Goal: Task Accomplishment & Management: Manage account settings

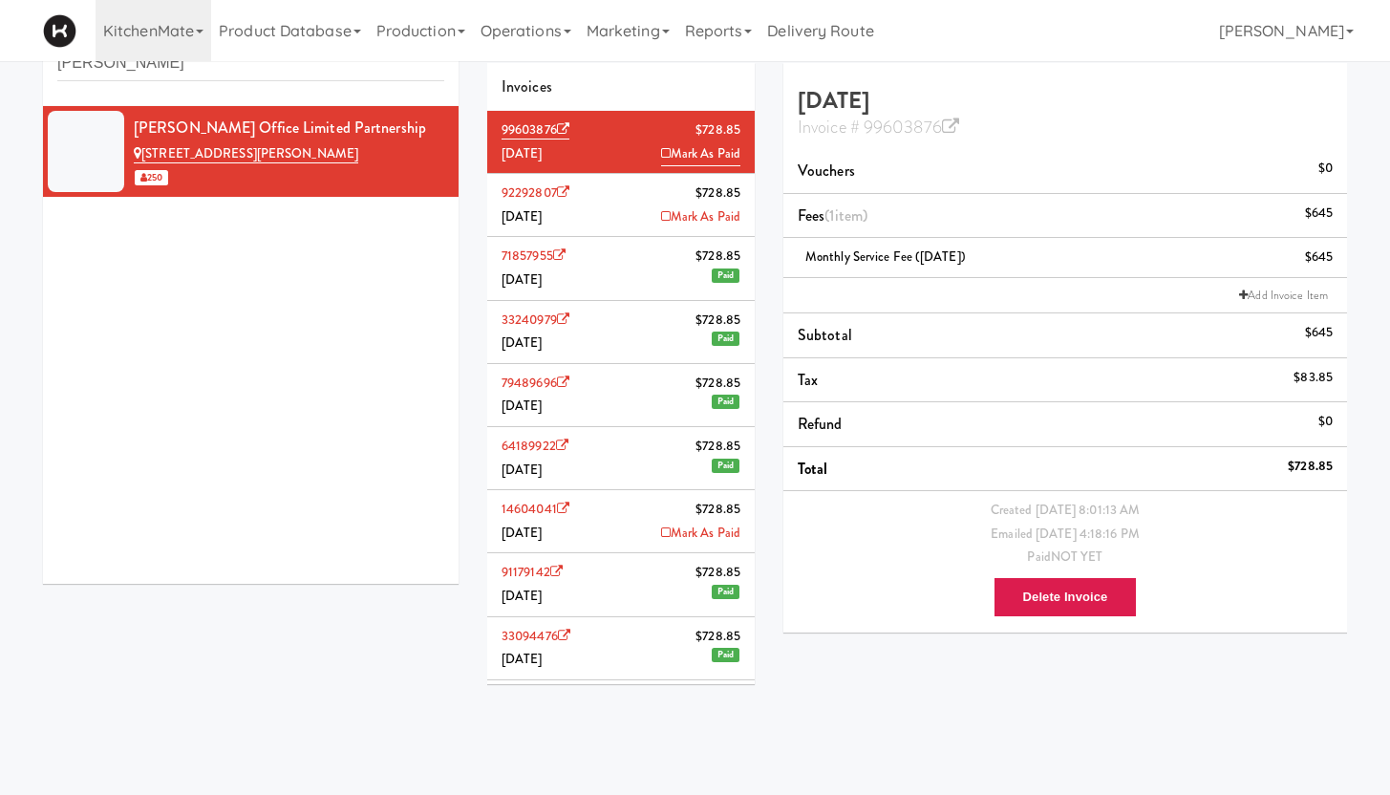
scroll to position [203, 0]
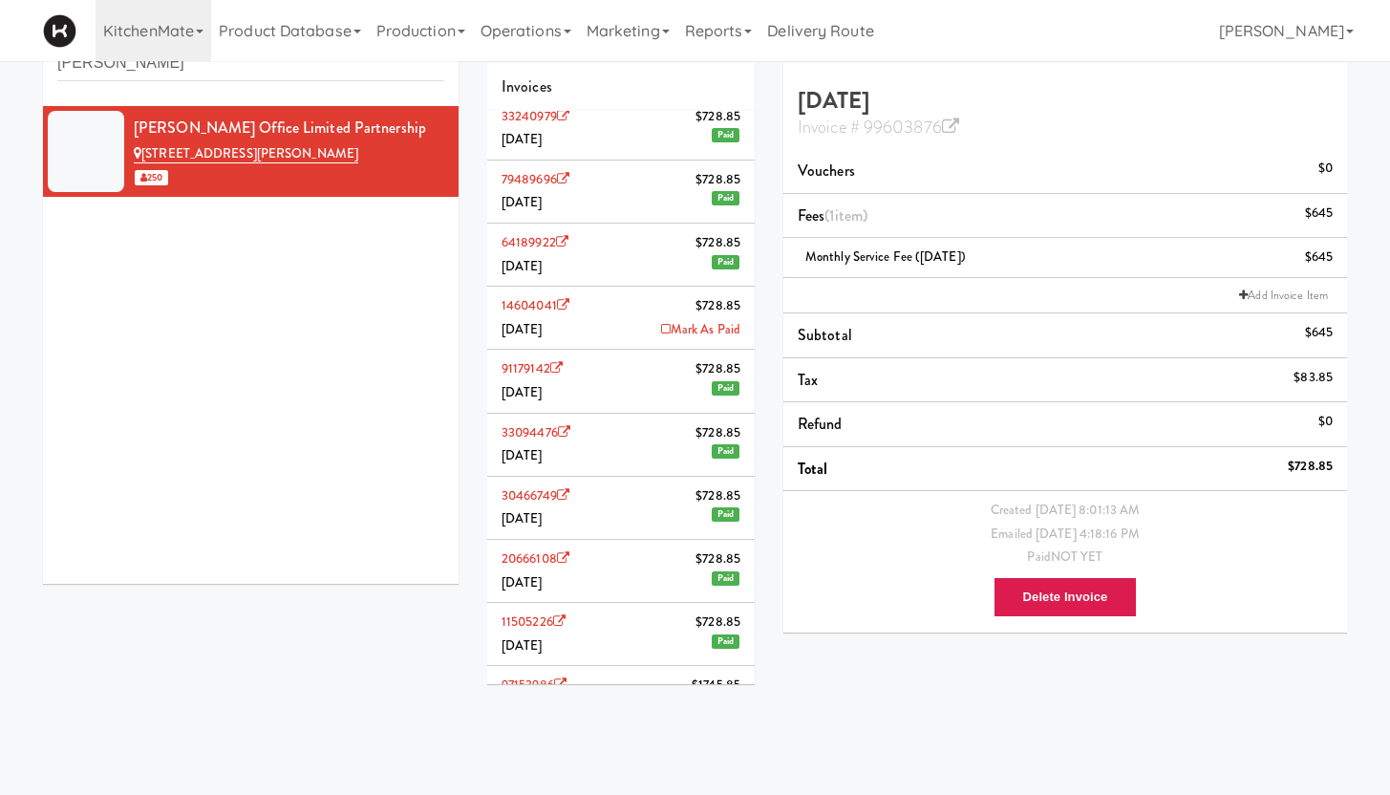
drag, startPoint x: 497, startPoint y: 308, endPoint x: 558, endPoint y: 310, distance: 61.2
click at [558, 310] on li "14604041 $728.85 [DATE] Mark As Paid" at bounding box center [620, 318] width 267 height 63
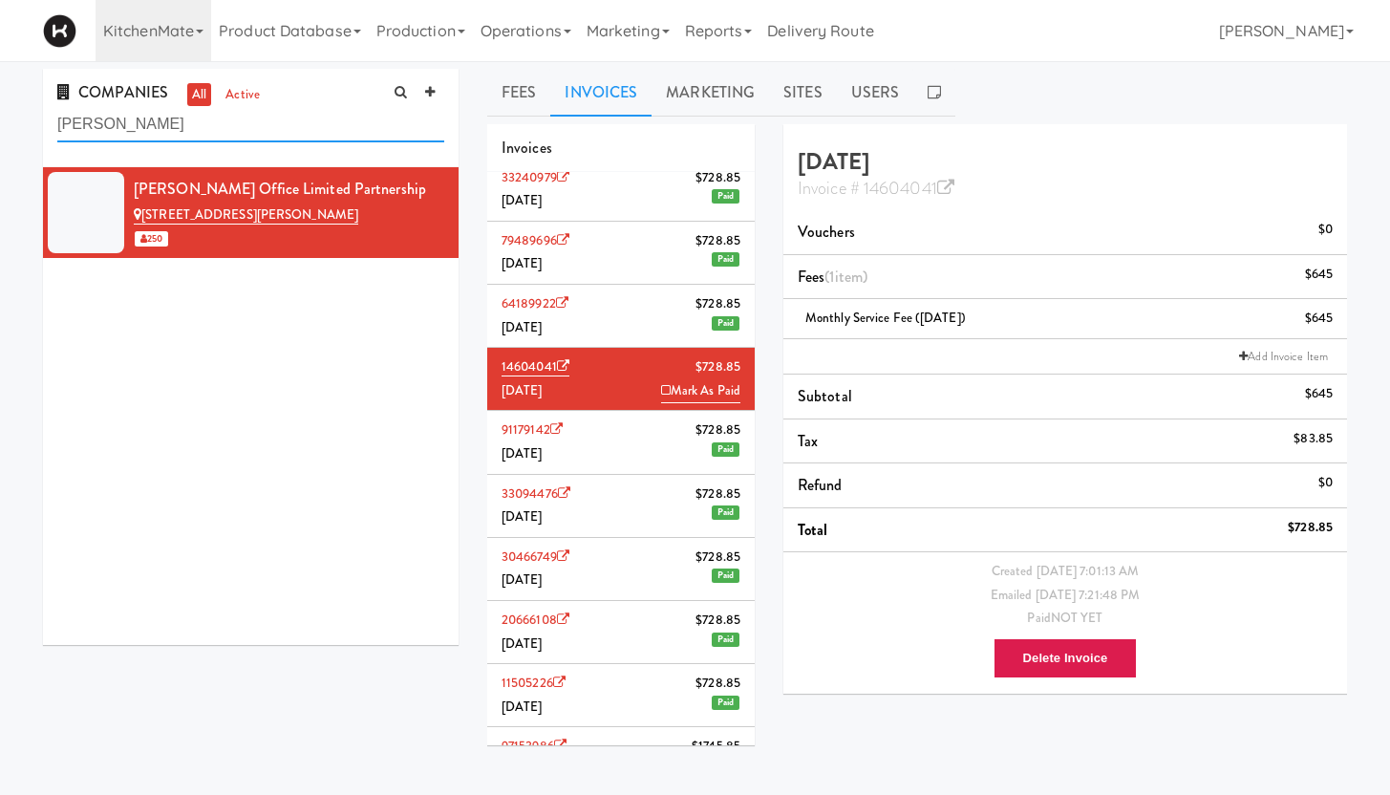
drag, startPoint x: 109, startPoint y: 129, endPoint x: 30, endPoint y: 112, distance: 81.1
click at [30, 112] on div "COMPANIES all active [PERSON_NAME] Office Limited Partnership [STREET_ADDRESS][…" at bounding box center [251, 364] width 444 height 590
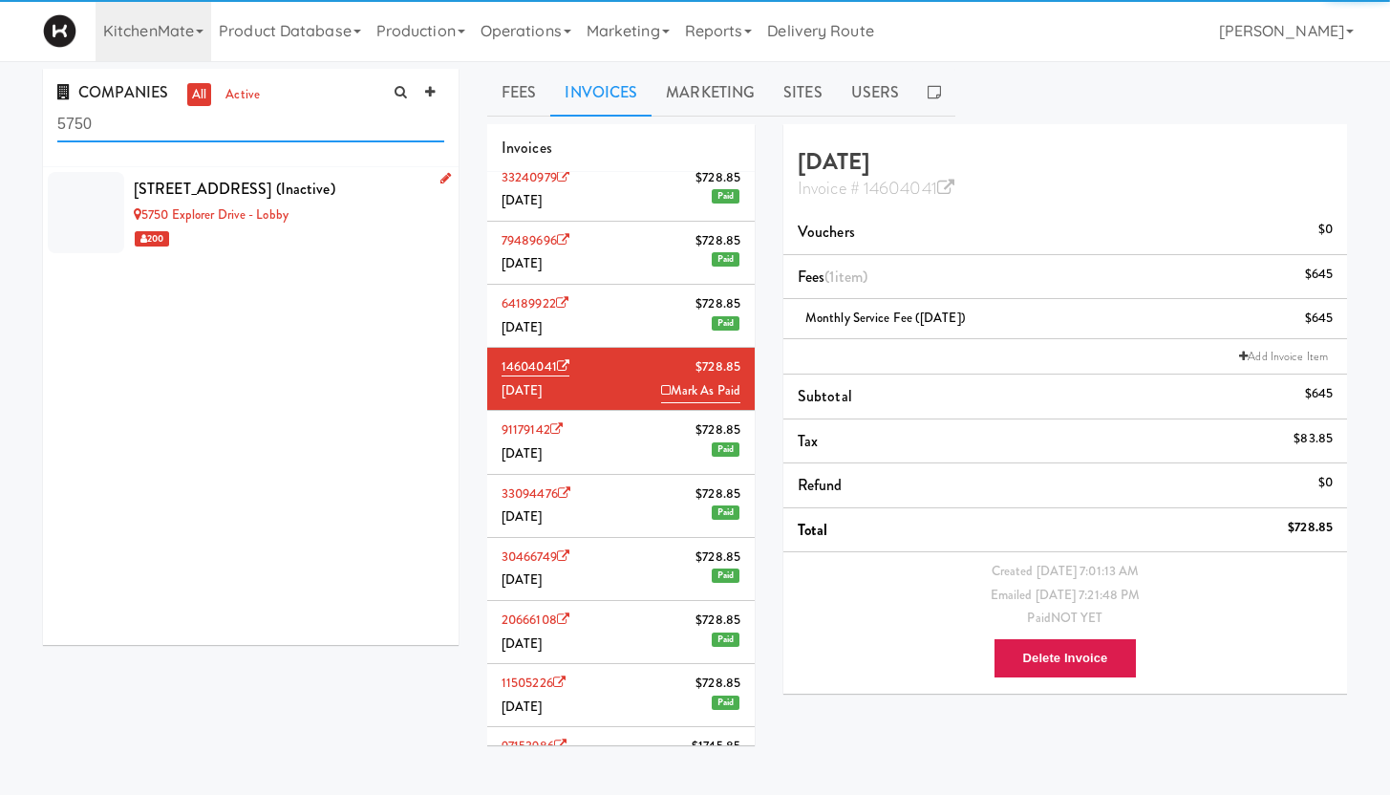
type input "5750"
click at [207, 213] on link "5750 Explorer Drive - Lobby" at bounding box center [211, 214] width 155 height 18
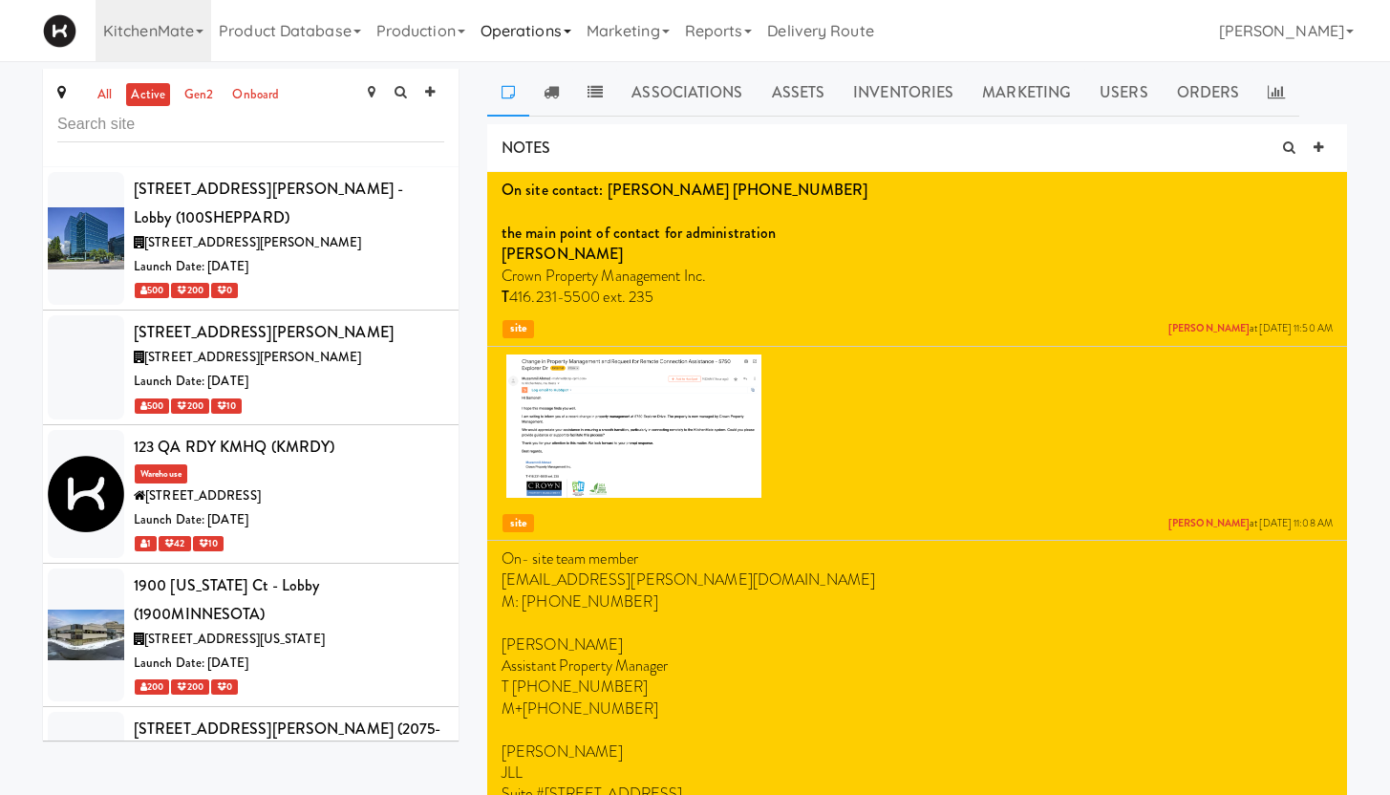
click at [512, 40] on link "Operations" at bounding box center [526, 30] width 106 height 61
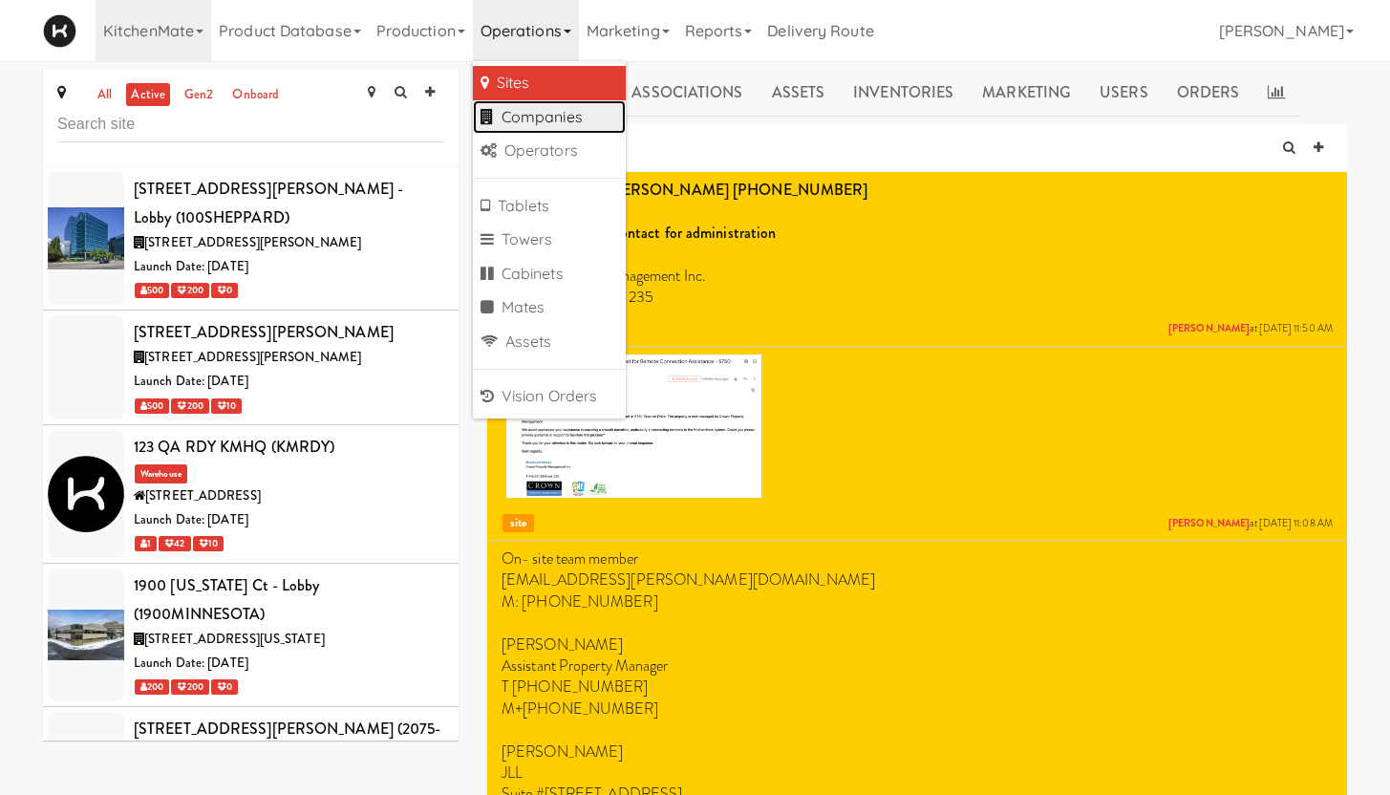
click at [522, 114] on link "Companies" at bounding box center [549, 117] width 153 height 34
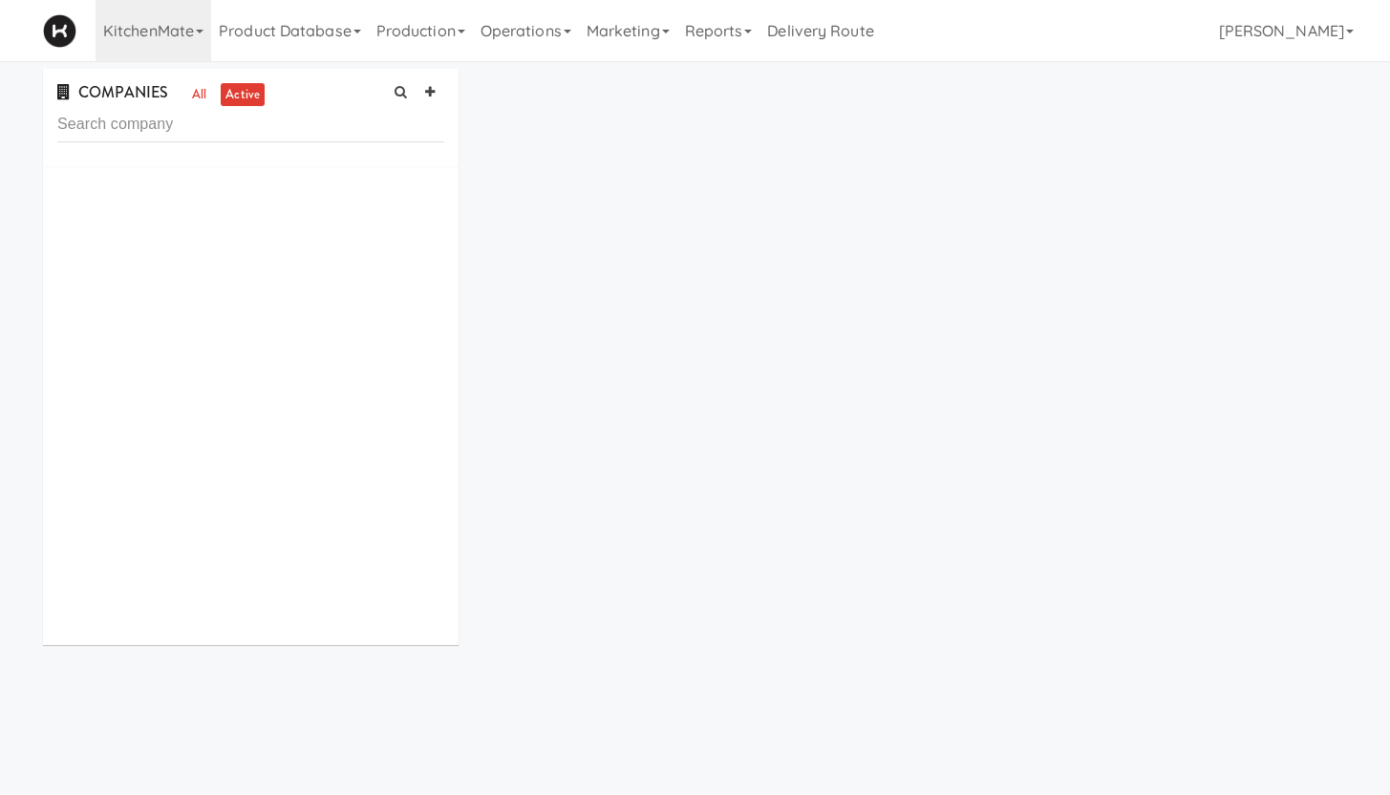
click at [137, 131] on input "text" at bounding box center [250, 124] width 387 height 35
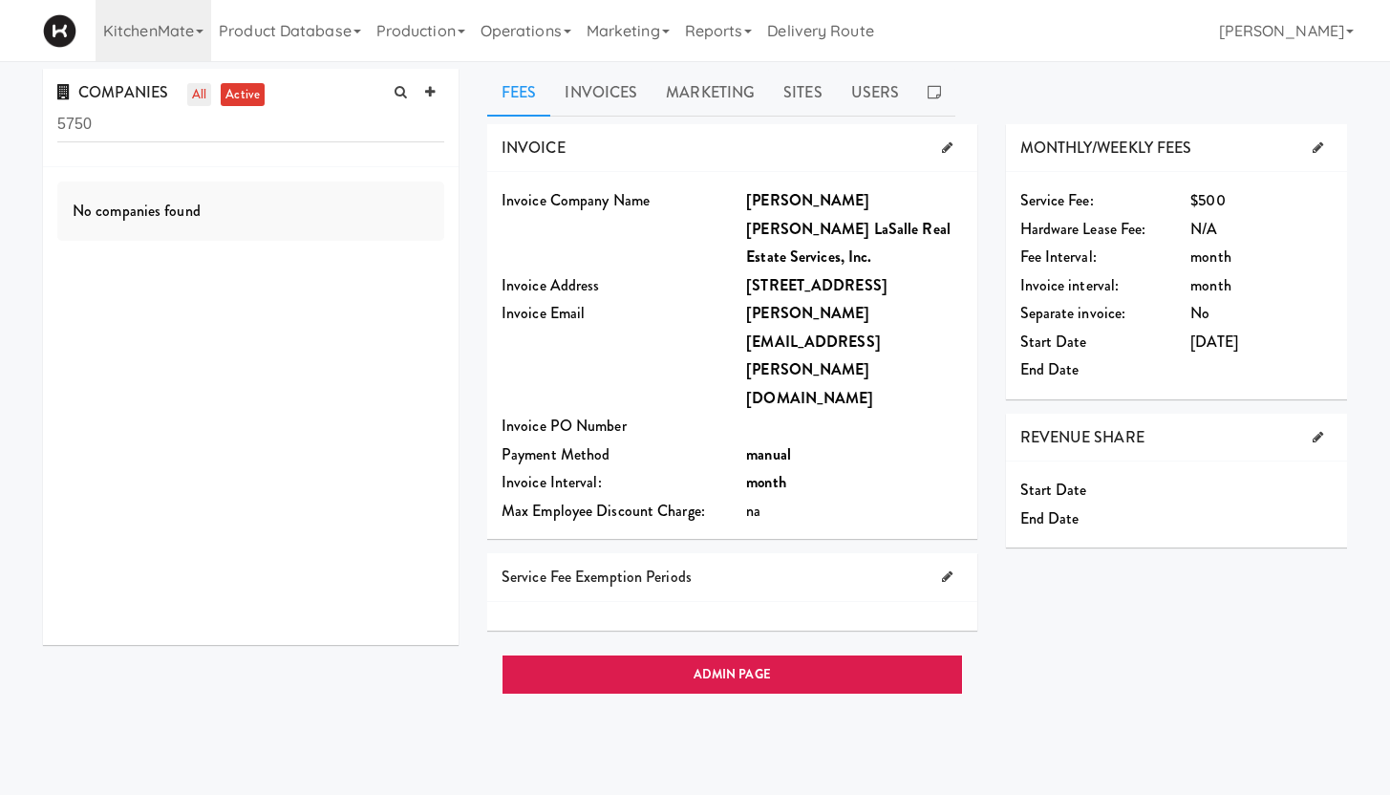
click at [203, 98] on link "all" at bounding box center [199, 95] width 24 height 24
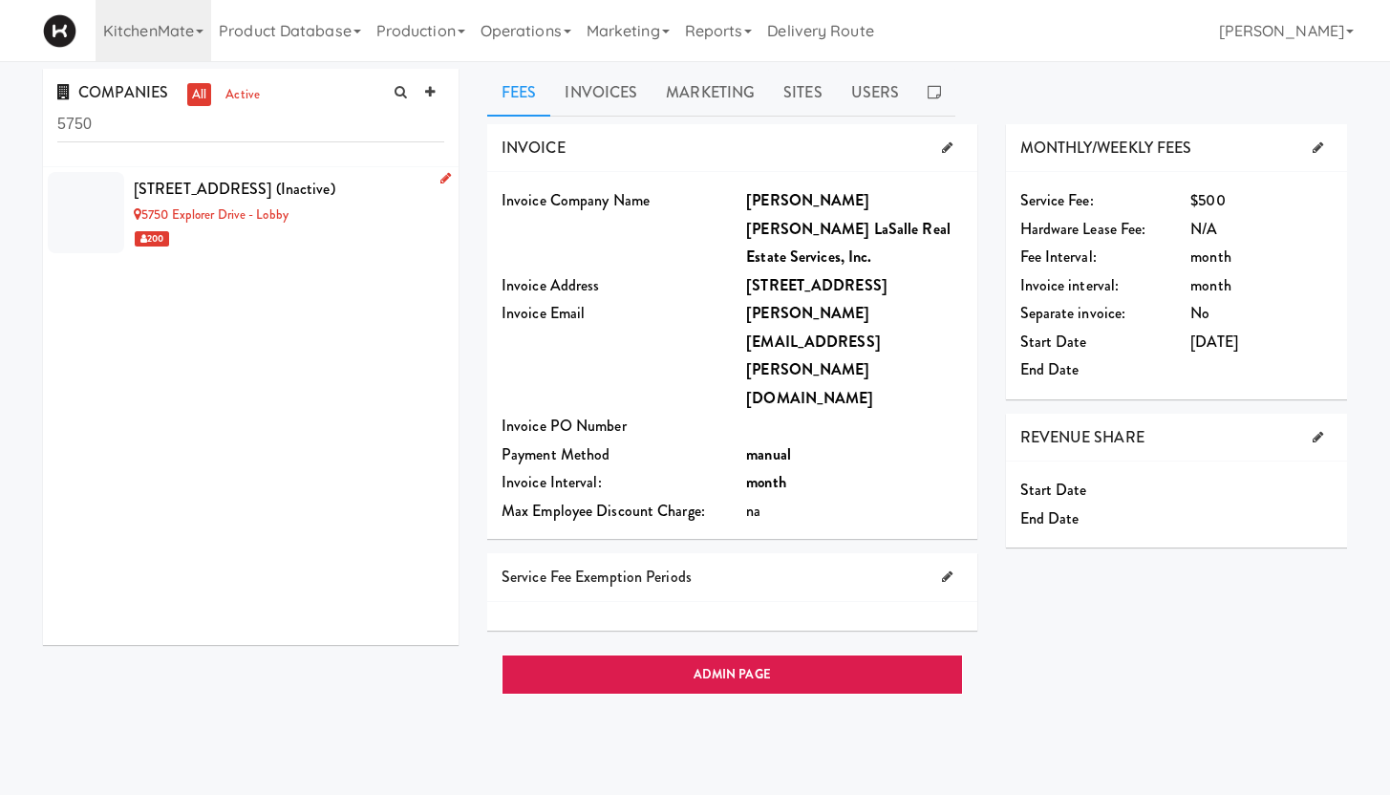
click at [356, 186] on div "[STREET_ADDRESS] (inactive)" at bounding box center [289, 189] width 310 height 29
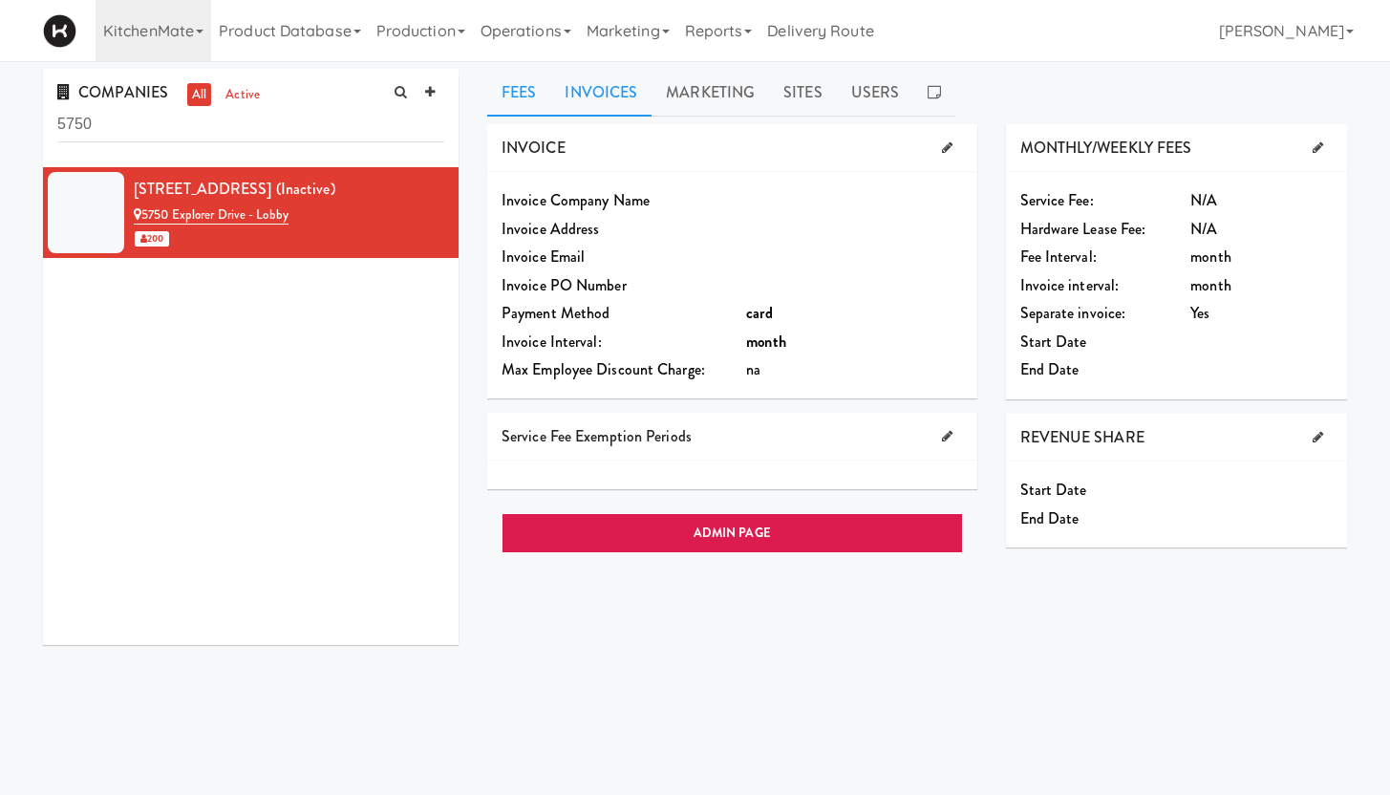
click at [604, 90] on link "Invoices" at bounding box center [600, 93] width 101 height 48
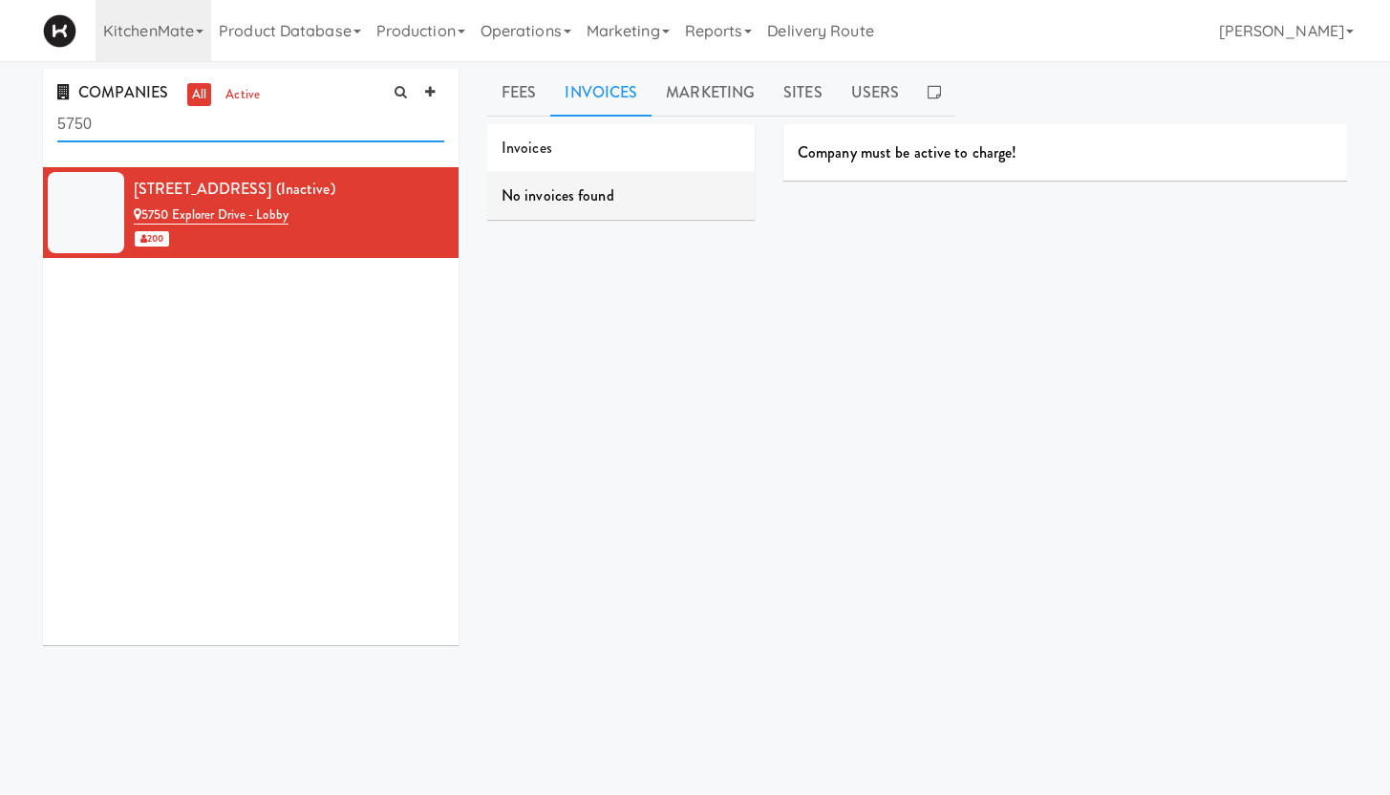
drag, startPoint x: 116, startPoint y: 133, endPoint x: 14, endPoint y: 119, distance: 102.1
click at [13, 121] on div "COMPANIES all active 5750 5750 Explorer Drive (inactive) 5750 Explorer Drive - …" at bounding box center [695, 455] width 1390 height 772
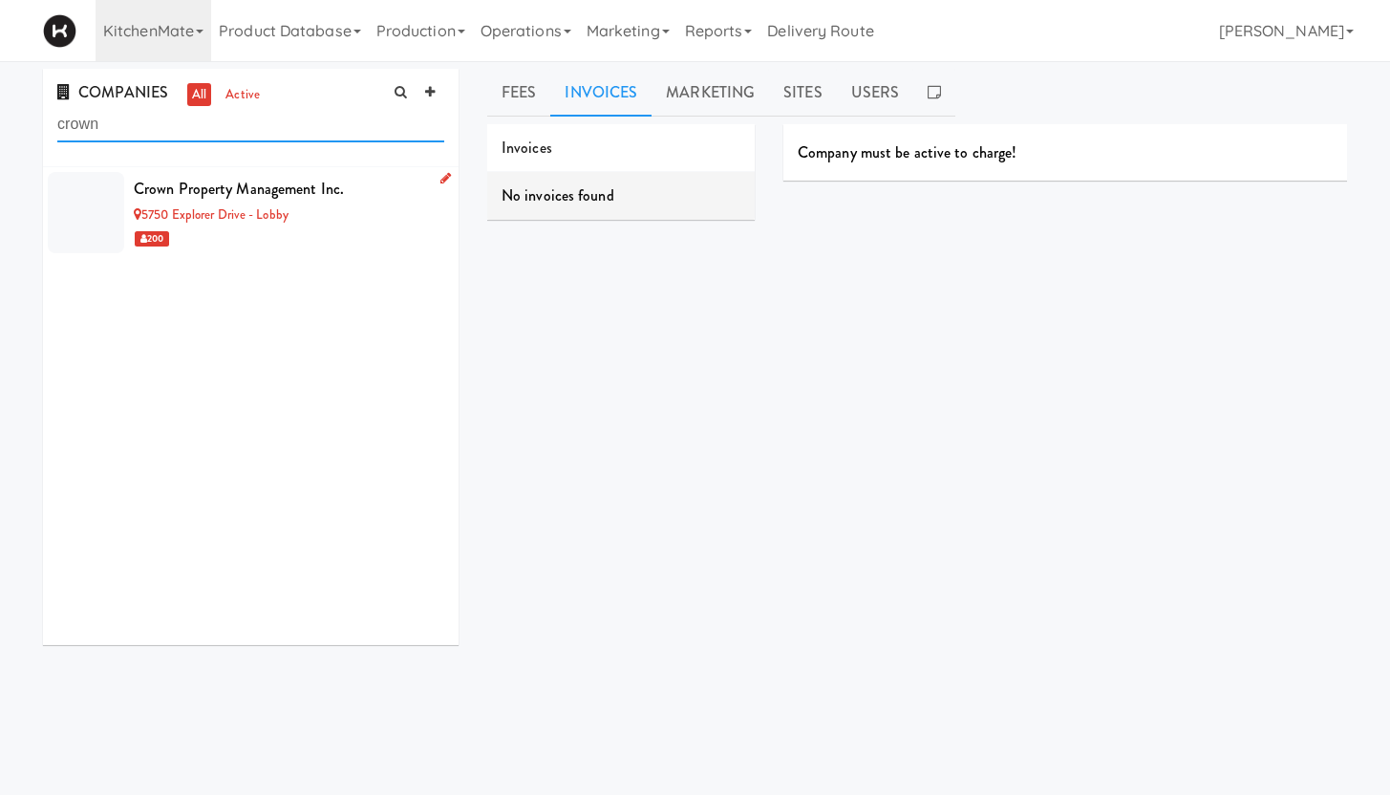
type input "crown"
click at [374, 189] on div "Crown Property Management Inc." at bounding box center [289, 189] width 310 height 29
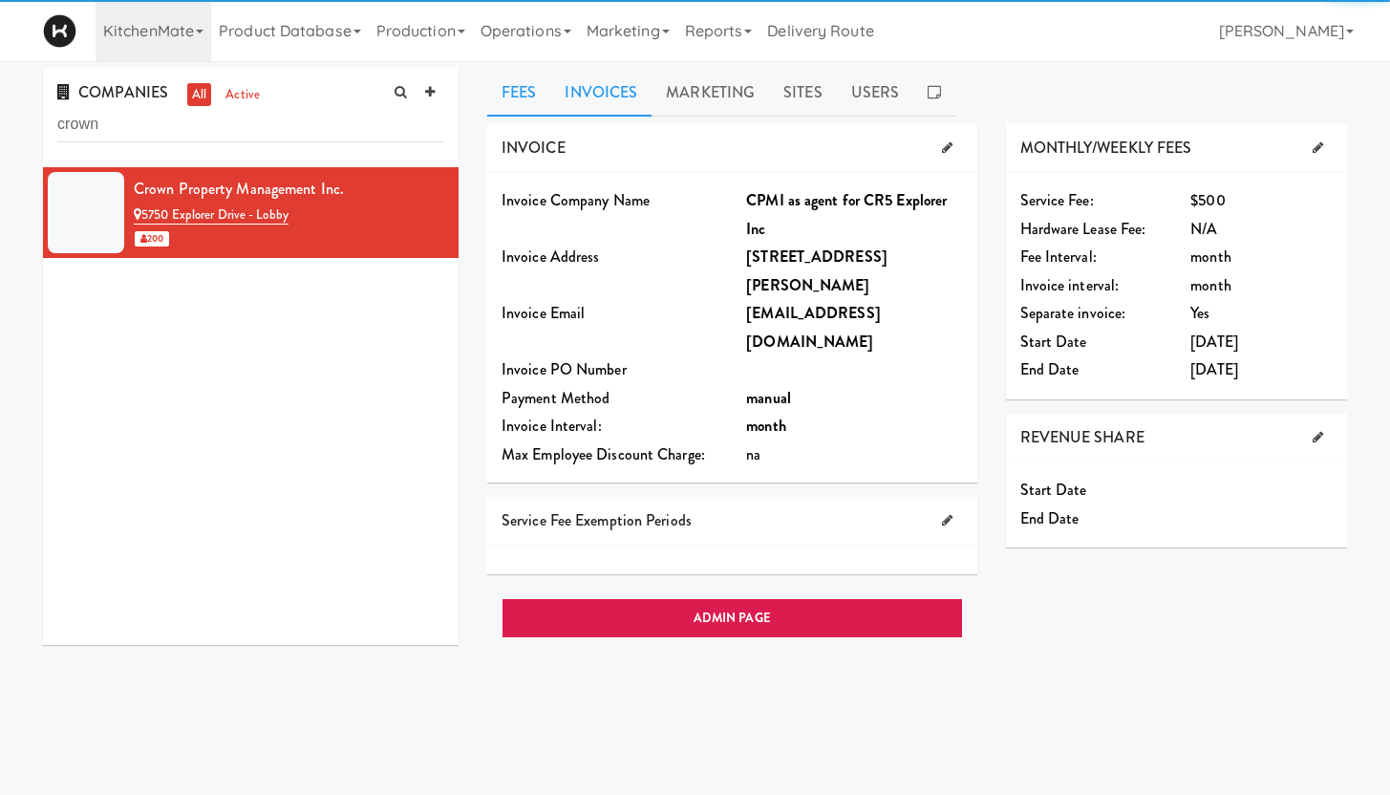
click at [610, 96] on link "Invoices" at bounding box center [600, 93] width 101 height 48
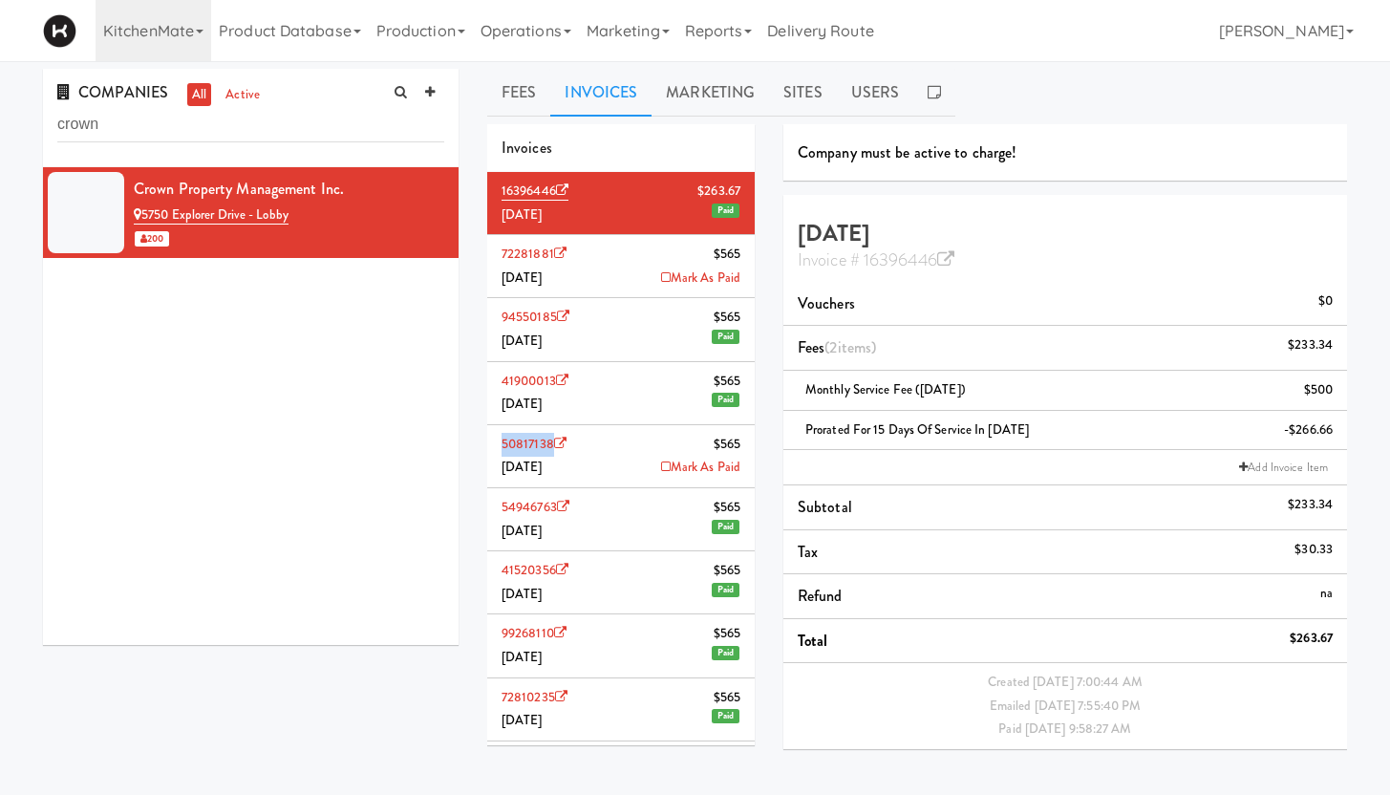
drag, startPoint x: 498, startPoint y: 443, endPoint x: 552, endPoint y: 445, distance: 54.5
click at [552, 445] on li "50817138 $565 [DATE] Mark As Paid" at bounding box center [620, 456] width 267 height 63
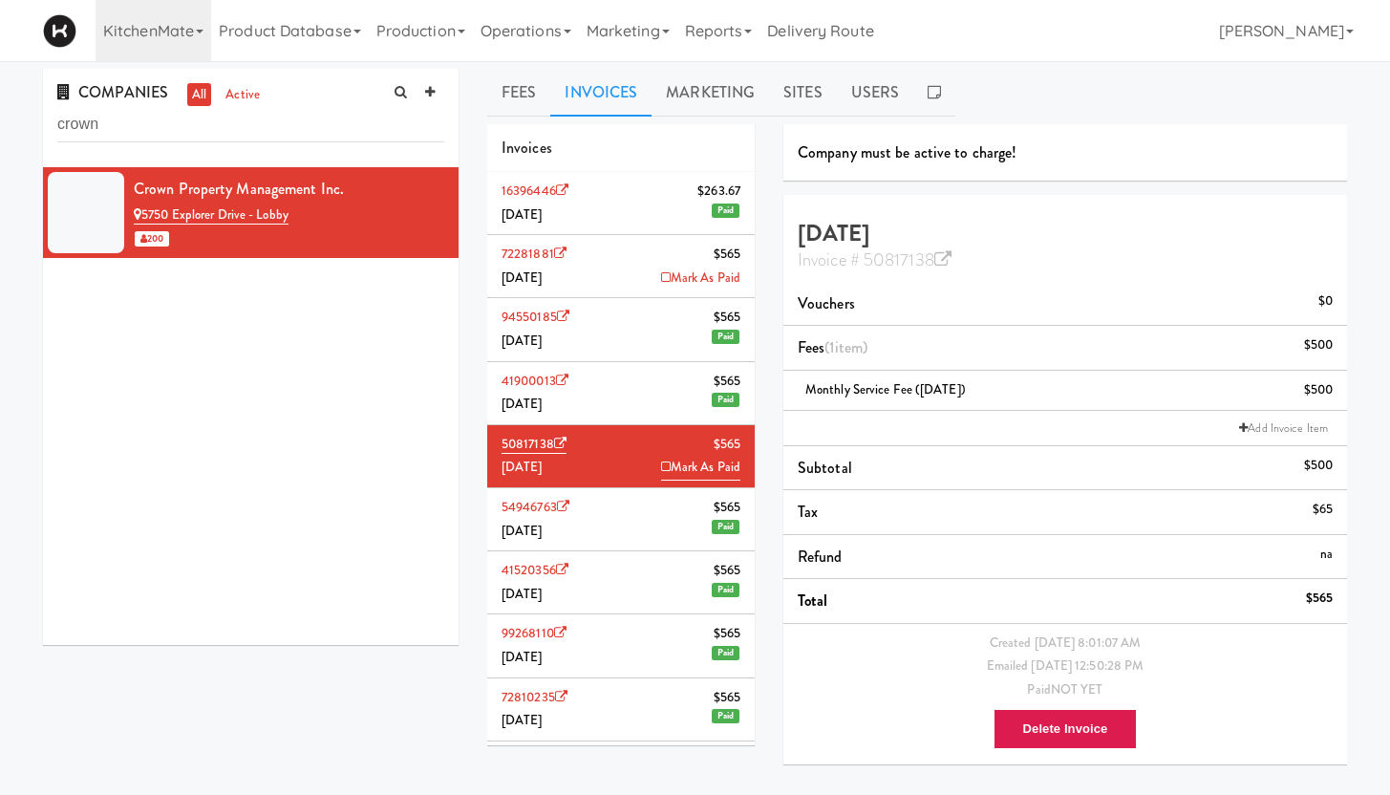
click at [631, 250] on li "72281881 $565 [DATE] Mark As Paid" at bounding box center [620, 266] width 267 height 63
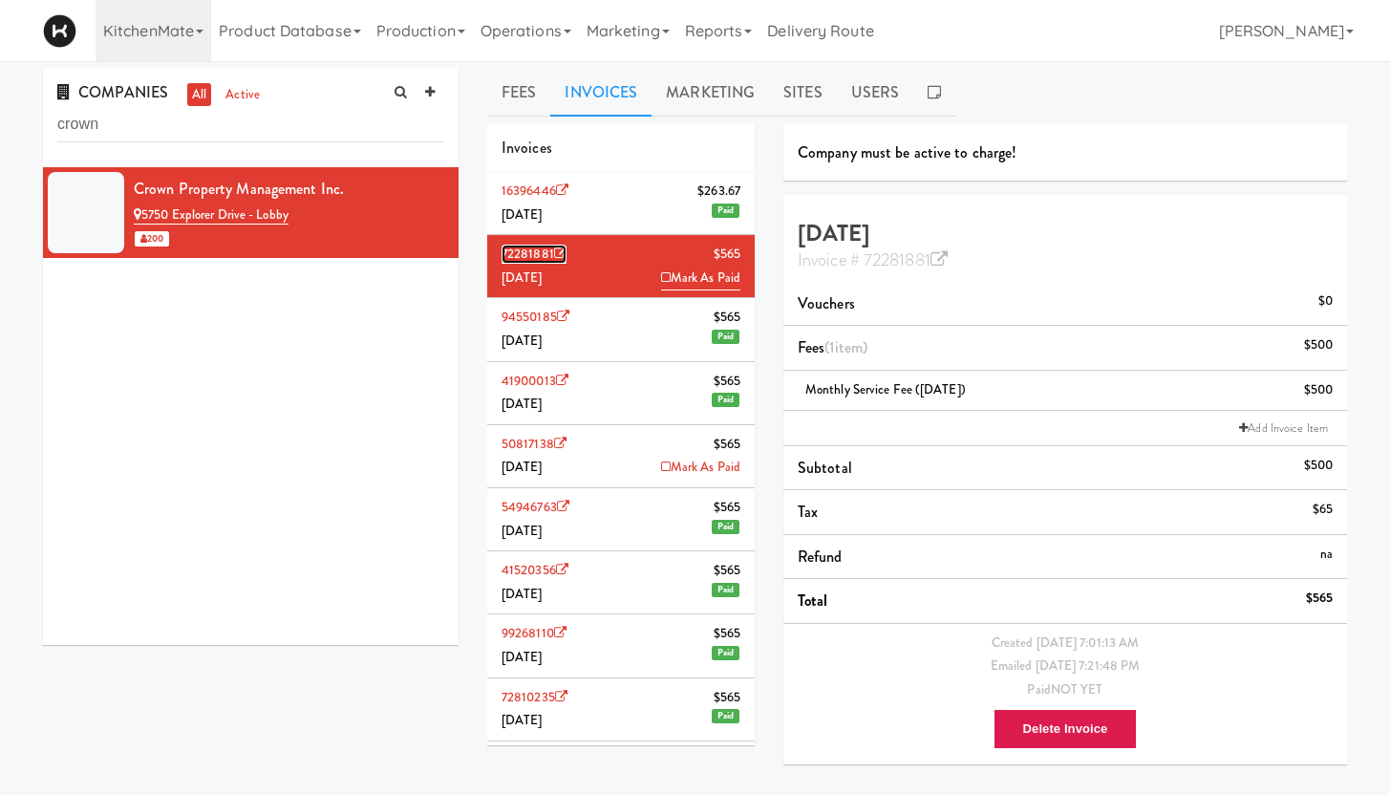
click at [536, 254] on link "72281881" at bounding box center [534, 254] width 65 height 19
drag, startPoint x: 497, startPoint y: 253, endPoint x: 553, endPoint y: 252, distance: 56.4
click at [553, 252] on li "72281881 $565 [DATE] Mark As Paid" at bounding box center [620, 266] width 267 height 63
copy link "72281881"
